Goal: Check status: Check status

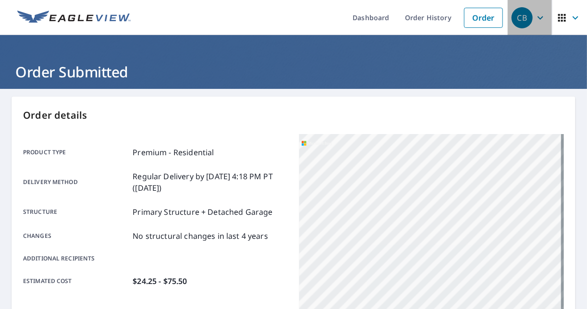
click at [538, 17] on icon "button" at bounding box center [541, 17] width 6 height 3
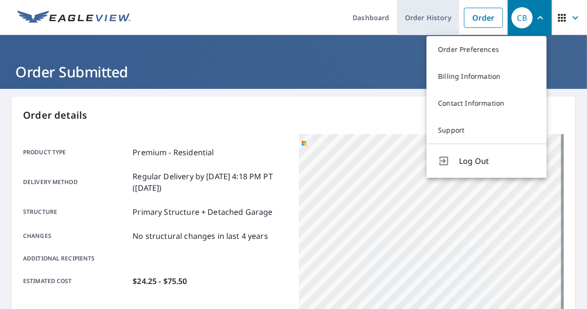
click at [418, 17] on link "Order History" at bounding box center [428, 17] width 62 height 35
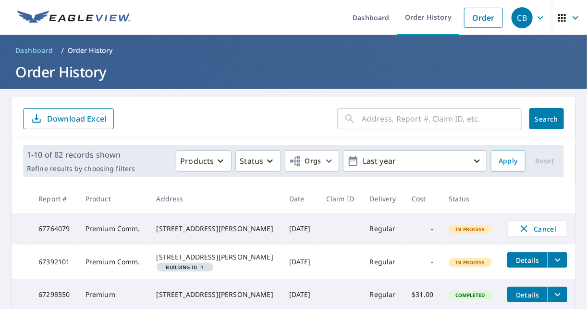
click at [396, 110] on input "text" at bounding box center [441, 118] width 159 height 27
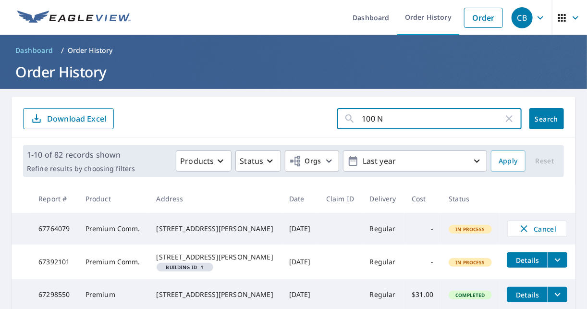
type input "100 N"
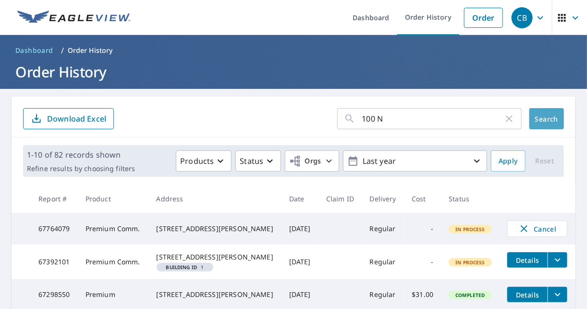
click at [547, 122] on span "Search" at bounding box center [546, 118] width 19 height 9
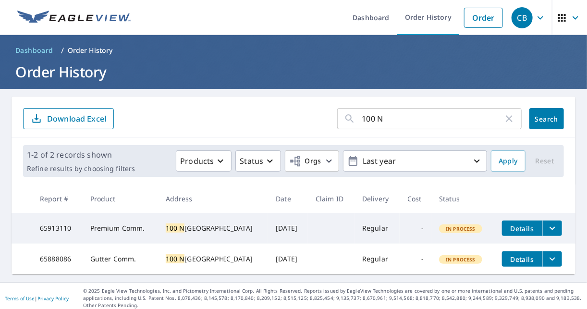
scroll to position [12, 0]
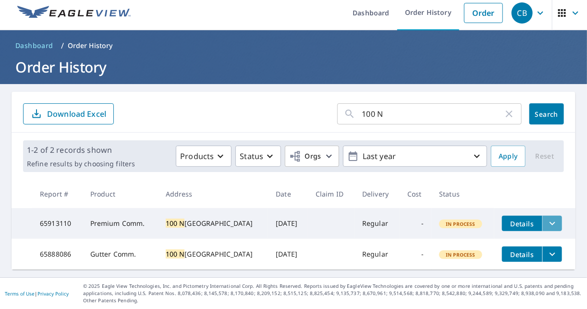
click at [547, 218] on icon "filesDropdownBtn-65913110" at bounding box center [553, 224] width 12 height 12
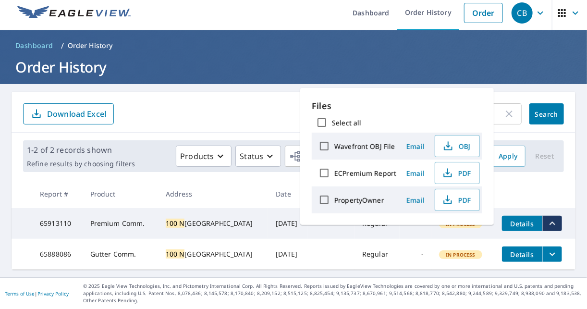
click at [521, 219] on span "Details" at bounding box center [522, 223] width 29 height 9
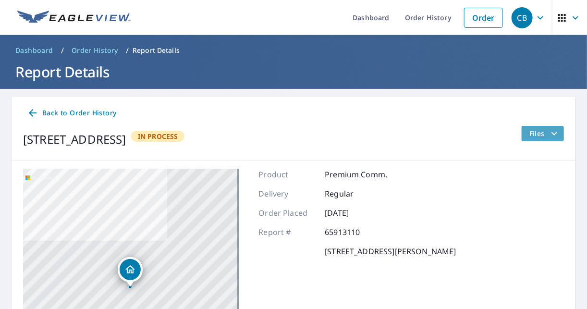
click at [537, 133] on span "Files" at bounding box center [544, 134] width 31 height 12
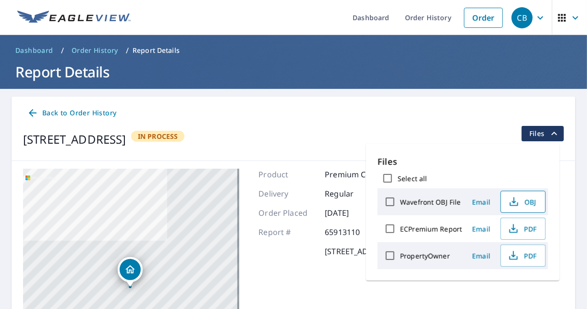
click at [520, 206] on span "OBJ" at bounding box center [522, 202] width 31 height 12
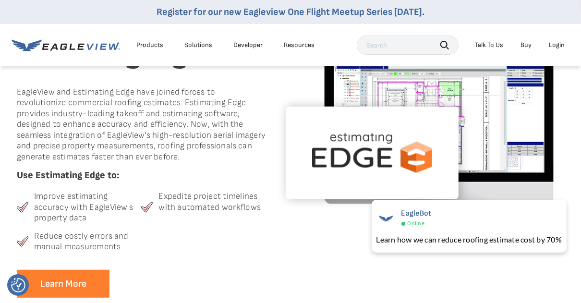
scroll to position [269, 0]
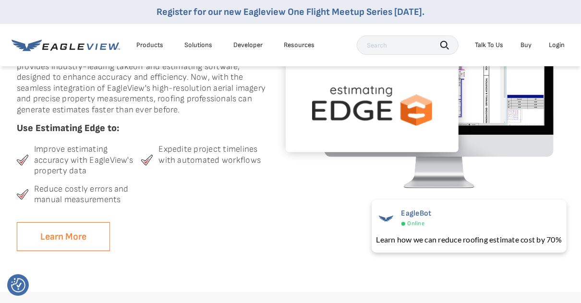
click at [82, 236] on link "Learn More" at bounding box center [63, 236] width 93 height 29
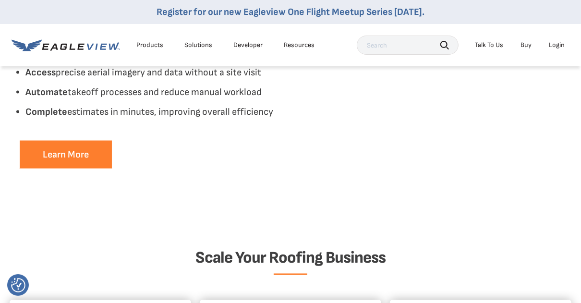
scroll to position [884, 0]
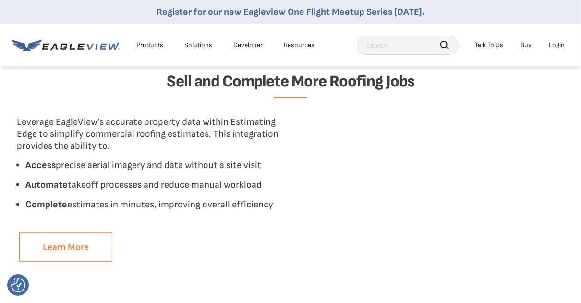
click at [69, 242] on link "Learn More" at bounding box center [65, 247] width 93 height 29
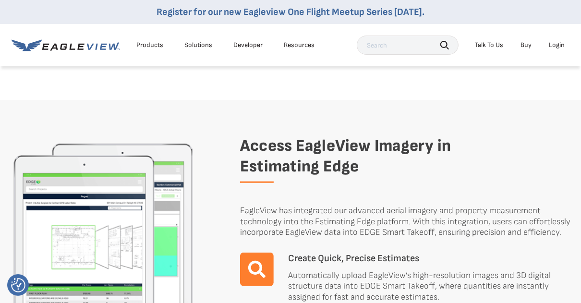
scroll to position [576, 0]
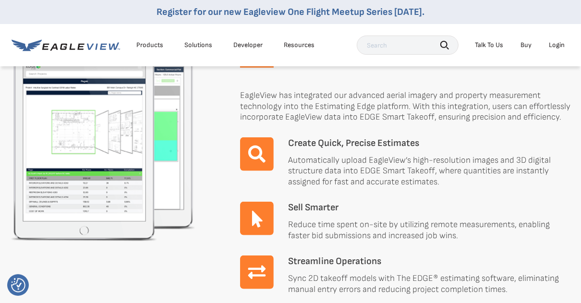
click at [260, 155] on img at bounding box center [257, 154] width 34 height 34
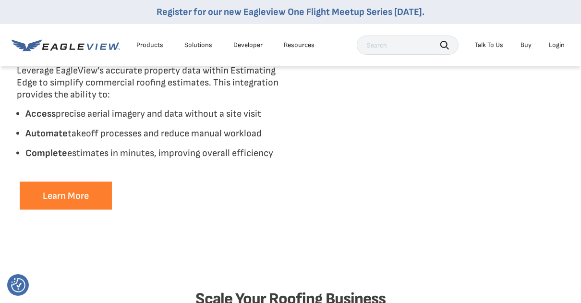
scroll to position [922, 0]
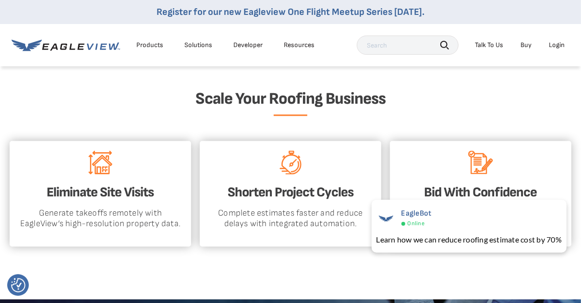
scroll to position [1191, 0]
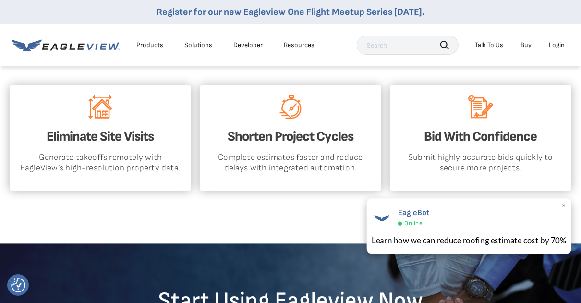
click at [416, 240] on div "Learn how we can reduce roofing estimate cost by 70%" at bounding box center [469, 240] width 195 height 12
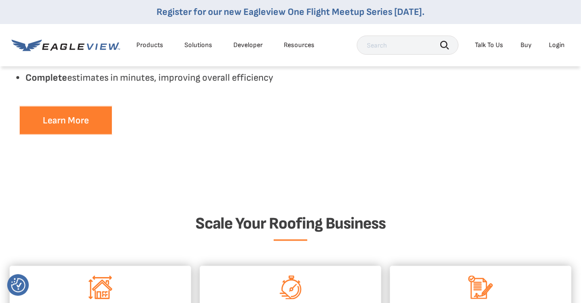
scroll to position [922, 0]
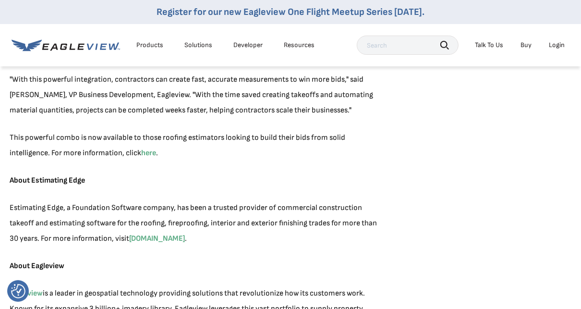
scroll to position [576, 0]
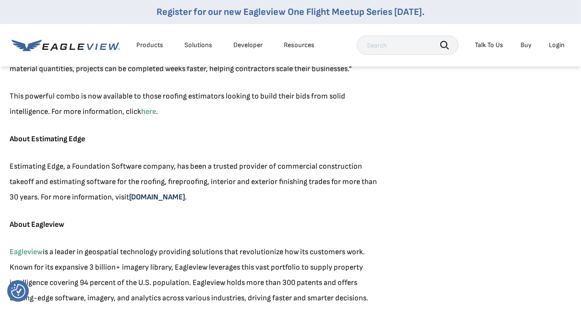
click at [159, 198] on link "www.estimatingedge.com" at bounding box center [157, 197] width 56 height 9
click at [150, 42] on div "Products" at bounding box center [149, 45] width 27 height 9
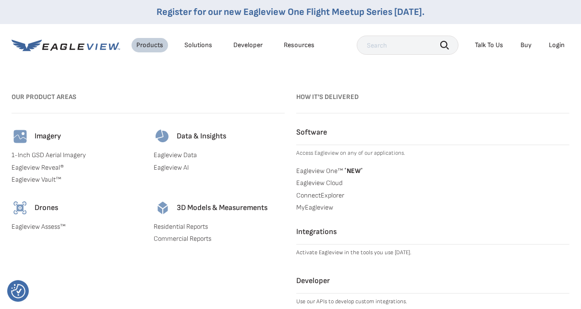
scroll to position [769, 0]
click at [322, 231] on h4 "Integrations" at bounding box center [432, 232] width 273 height 10
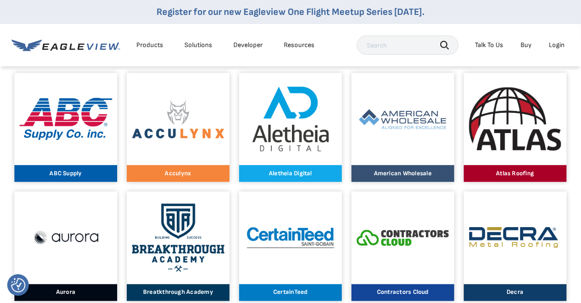
scroll to position [423, 0]
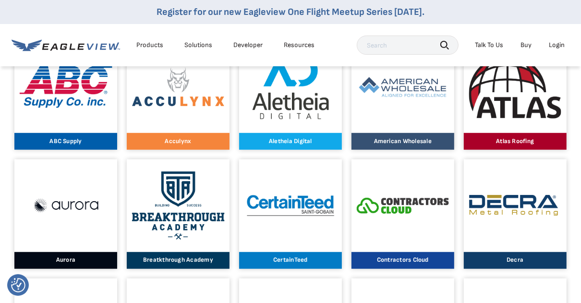
click at [311, 262] on p "CertainTeed" at bounding box center [291, 260] width 93 height 6
click at [290, 207] on img at bounding box center [291, 206] width 93 height 26
click at [296, 262] on p "CertainTeed" at bounding box center [291, 260] width 93 height 6
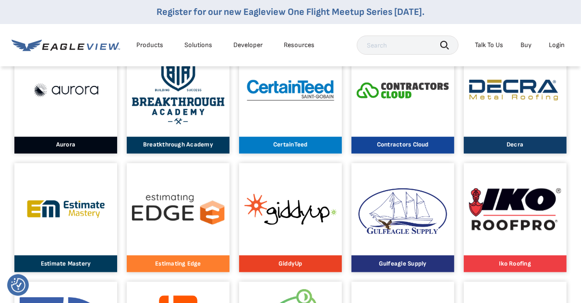
scroll to position [692, 0]
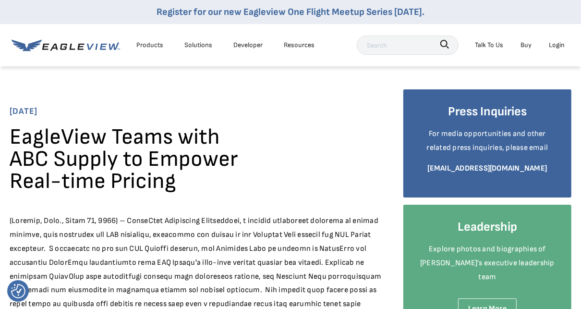
click at [561, 42] on div "Login" at bounding box center [557, 45] width 16 height 12
click at [557, 47] on div "Login" at bounding box center [557, 45] width 16 height 12
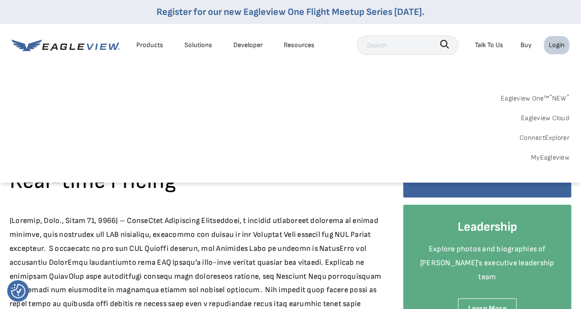
click at [550, 157] on link "MyEagleview" at bounding box center [550, 157] width 38 height 12
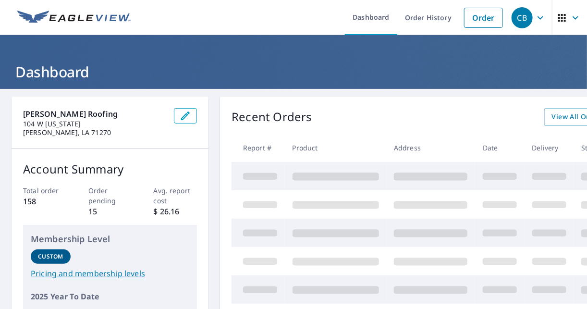
click at [538, 17] on icon "button" at bounding box center [541, 17] width 6 height 3
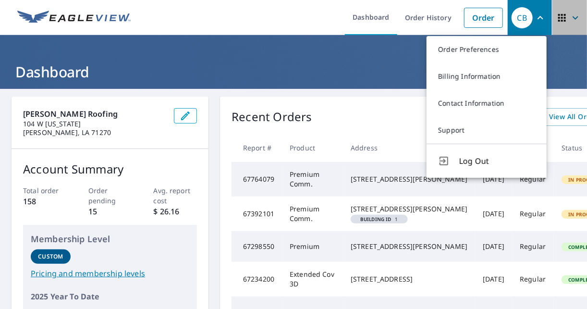
click at [573, 17] on icon "button" at bounding box center [576, 17] width 6 height 3
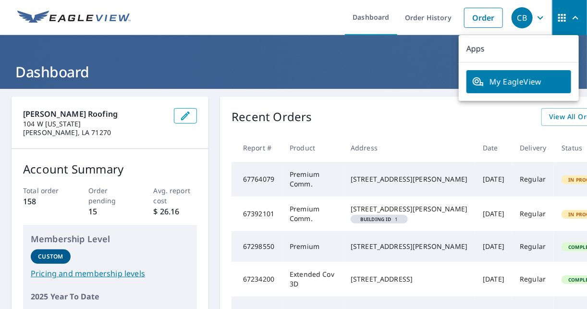
click at [526, 80] on span "My EagleView" at bounding box center [518, 82] width 93 height 12
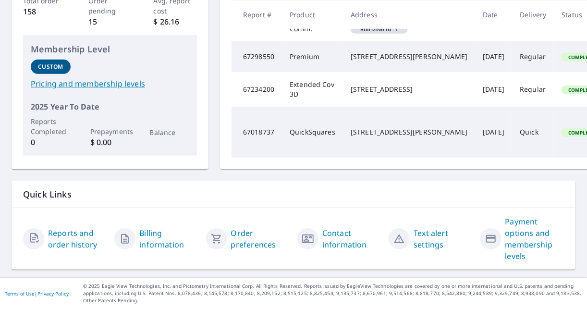
scroll to position [161, 0]
click at [85, 231] on link "Reports and order history" at bounding box center [77, 238] width 59 height 23
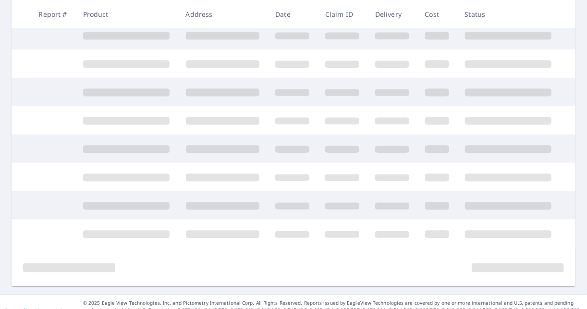
scroll to position [238, 0]
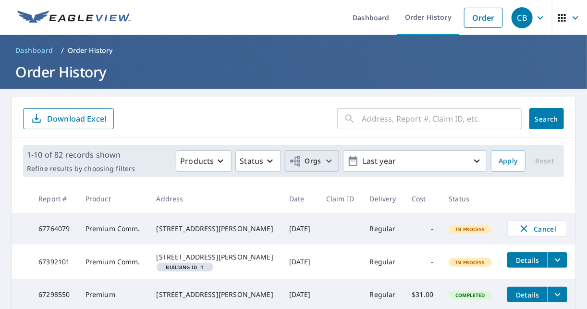
click at [315, 160] on span "Orgs" at bounding box center [305, 161] width 32 height 12
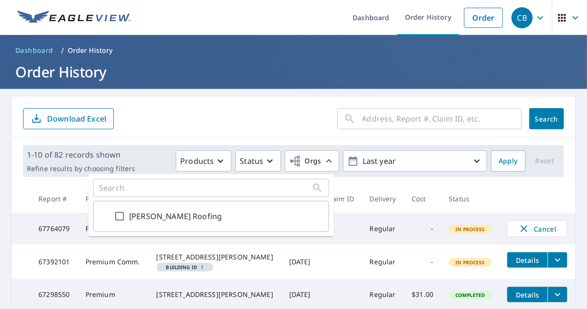
click at [121, 214] on input "[PERSON_NAME] Roofing" at bounding box center [120, 216] width 12 height 12
checkbox input "true"
click at [182, 162] on icon "button" at bounding box center [188, 161] width 12 height 12
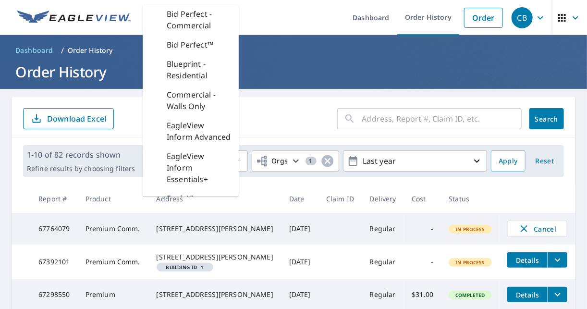
click at [294, 111] on form "​ Search Download Excel" at bounding box center [293, 118] width 541 height 21
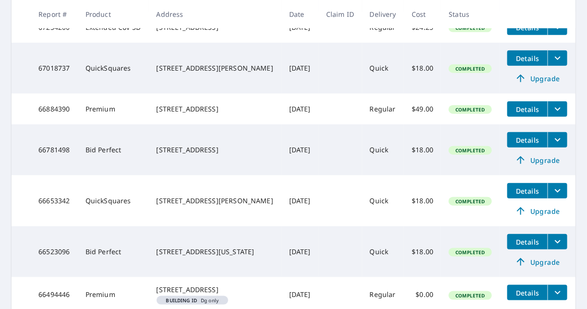
scroll to position [258, 0]
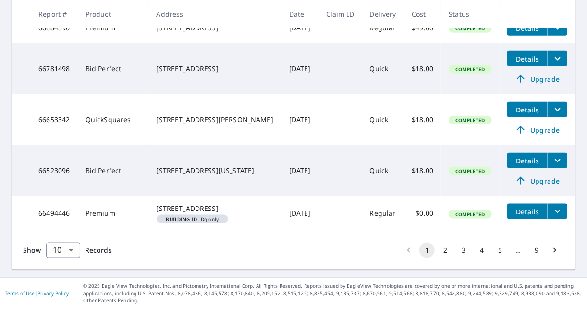
click at [439, 250] on button "2" at bounding box center [445, 250] width 15 height 15
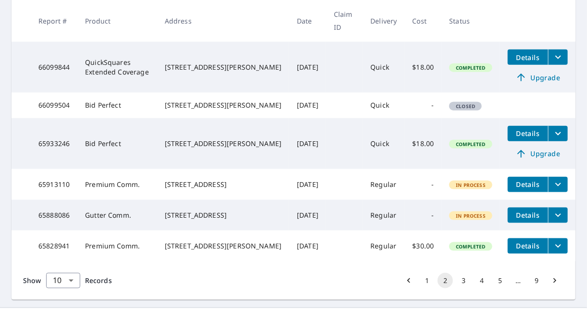
scroll to position [384, 0]
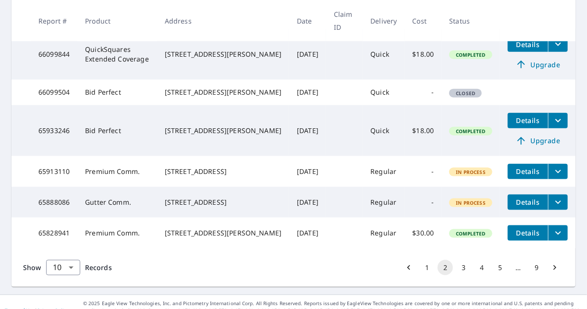
click at [523, 176] on span "Details" at bounding box center [528, 171] width 29 height 9
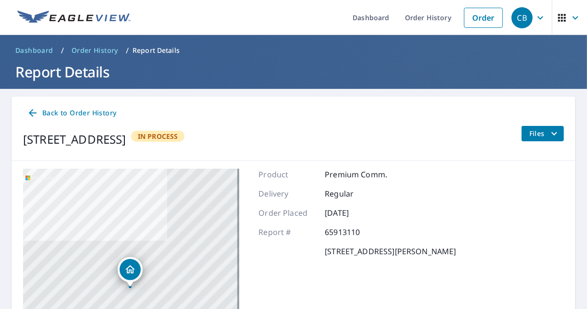
click at [551, 134] on icon "filesDropdownBtn-65913110" at bounding box center [555, 134] width 12 height 12
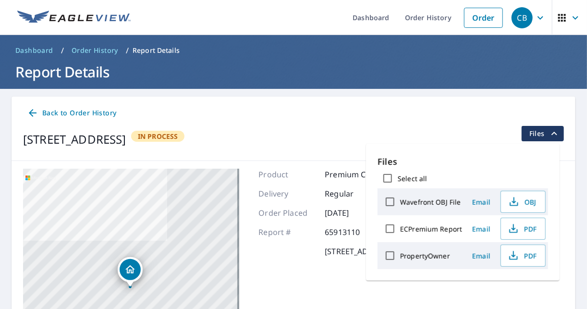
click at [423, 102] on div "Back to Order History [STREET_ADDRESS] In Process Files" at bounding box center [294, 129] width 564 height 64
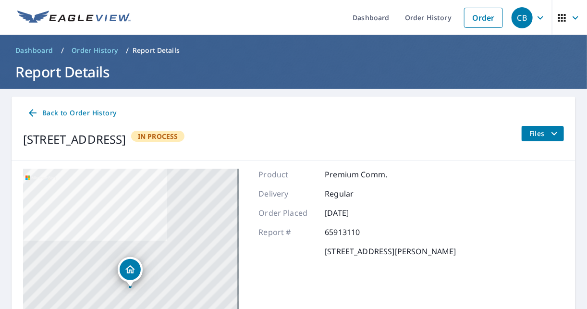
click at [540, 20] on span "CB" at bounding box center [530, 17] width 37 height 23
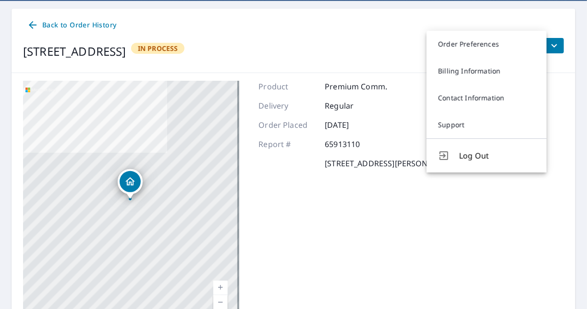
scroll to position [115, 0]
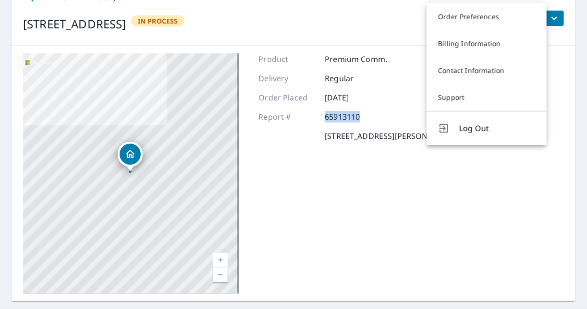
drag, startPoint x: 359, startPoint y: 115, endPoint x: 322, endPoint y: 114, distance: 37.0
click at [325, 114] on p "65913110" at bounding box center [354, 117] width 58 height 12
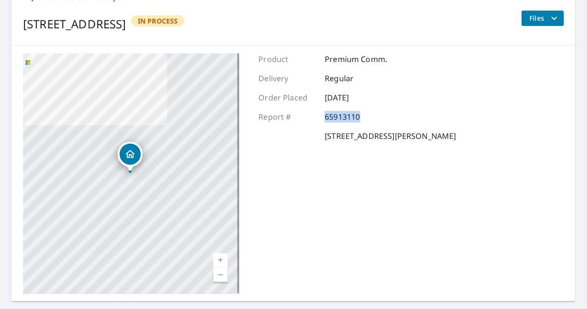
drag, startPoint x: 322, startPoint y: 114, endPoint x: 331, endPoint y: 116, distance: 9.3
copy p "65913110"
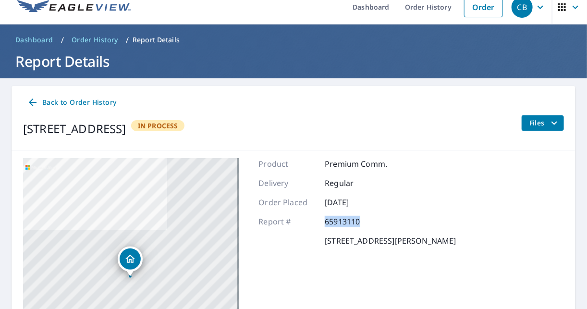
scroll to position [0, 0]
